Goal: Manage account settings

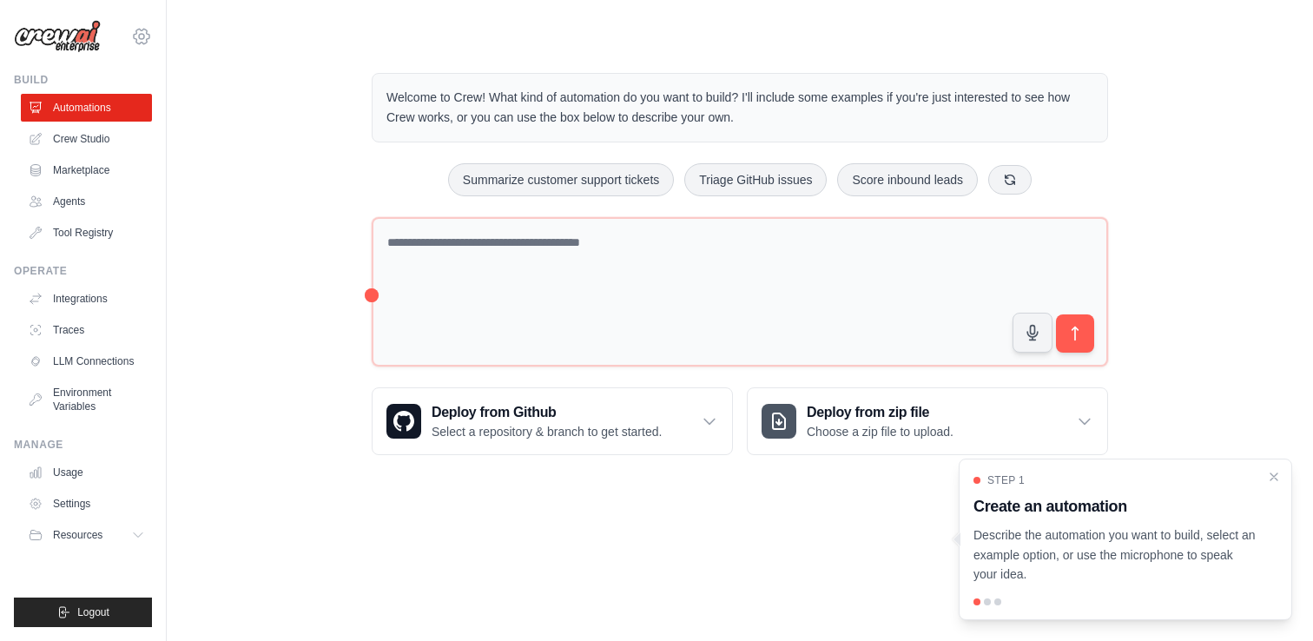
click at [135, 35] on icon at bounding box center [142, 36] width 16 height 15
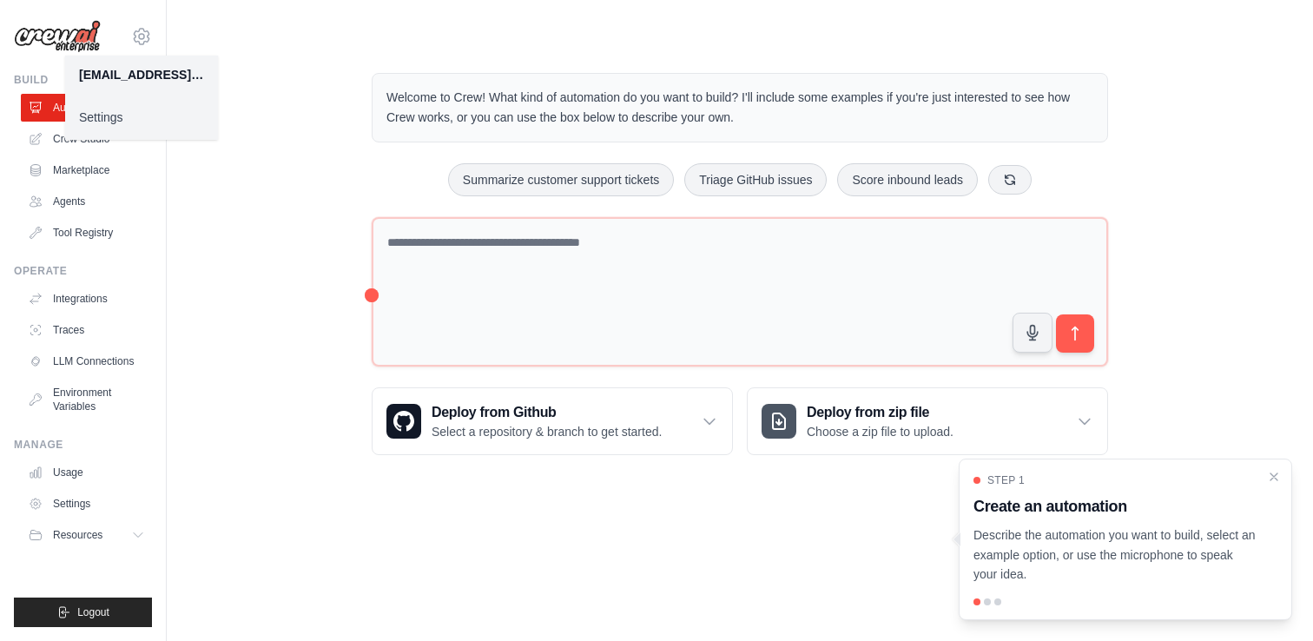
click at [113, 117] on link "Settings" at bounding box center [141, 117] width 153 height 31
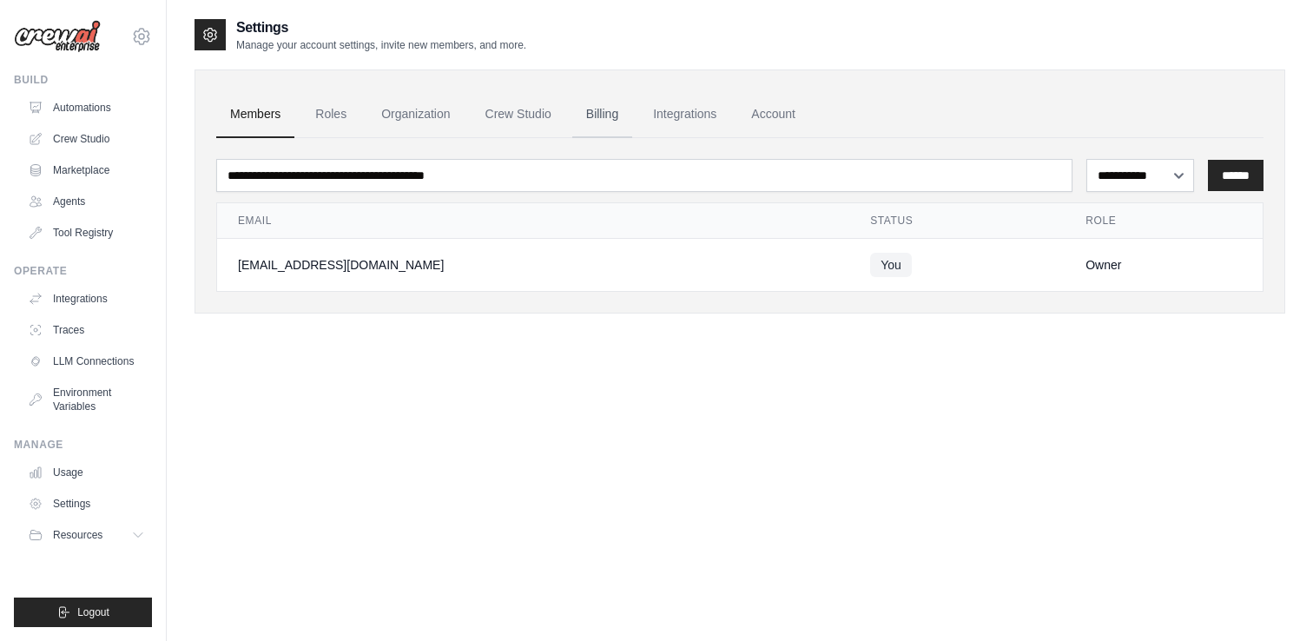
click at [613, 111] on link "Billing" at bounding box center [602, 114] width 60 height 47
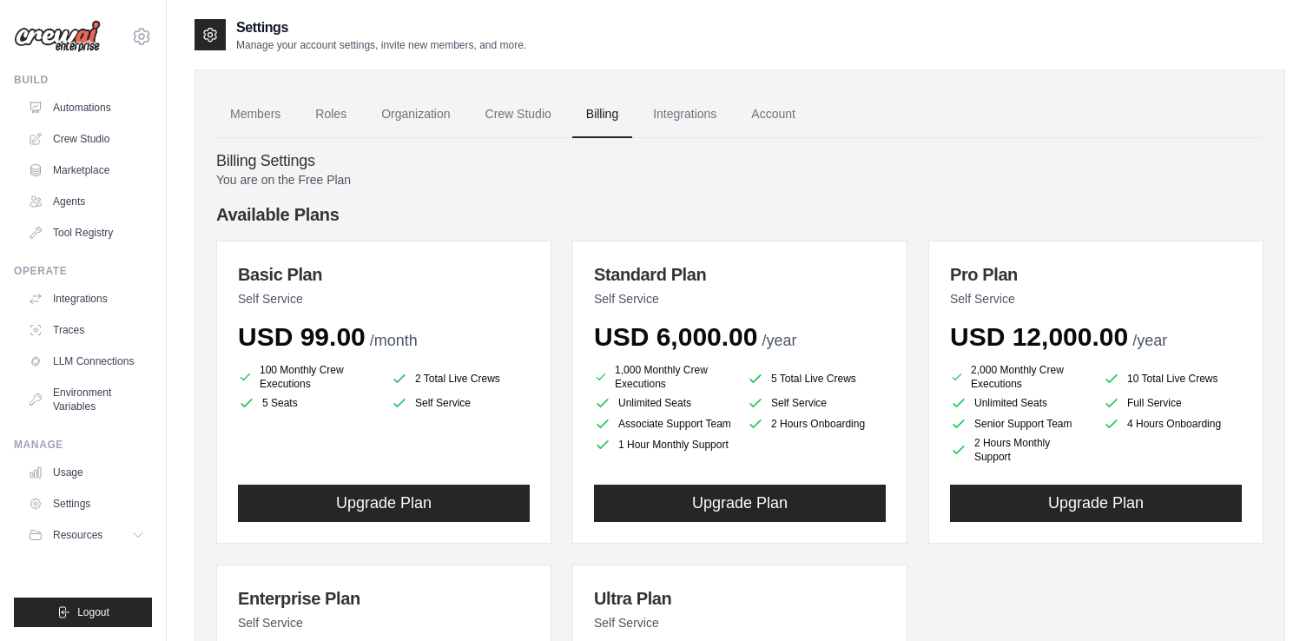
click at [328, 180] on p "You are on the Free Plan" at bounding box center [739, 179] width 1047 height 17
click at [344, 180] on p "You are on the Free Plan" at bounding box center [739, 179] width 1047 height 17
